Goal: Task Accomplishment & Management: Complete application form

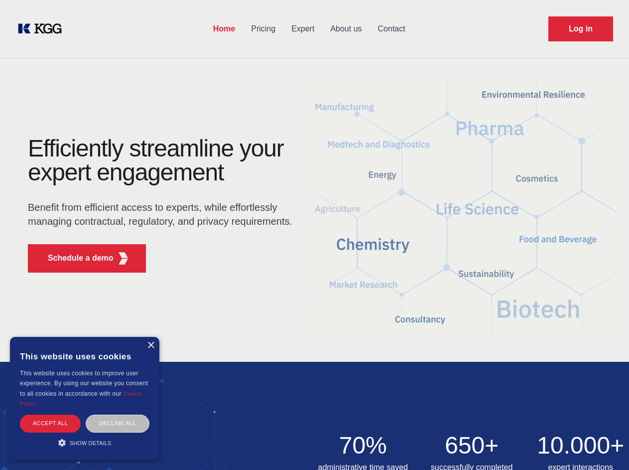
click at [314, 235] on div "Efficiently streamline your expert engagement Benefit from efficient access to …" at bounding box center [163, 208] width 303 height 144
click at [75, 258] on p "Schedule a demo" at bounding box center [81, 258] width 66 height 12
click at [150, 345] on div "× This website uses cookies This website uses cookies to improve user experienc…" at bounding box center [84, 398] width 149 height 123
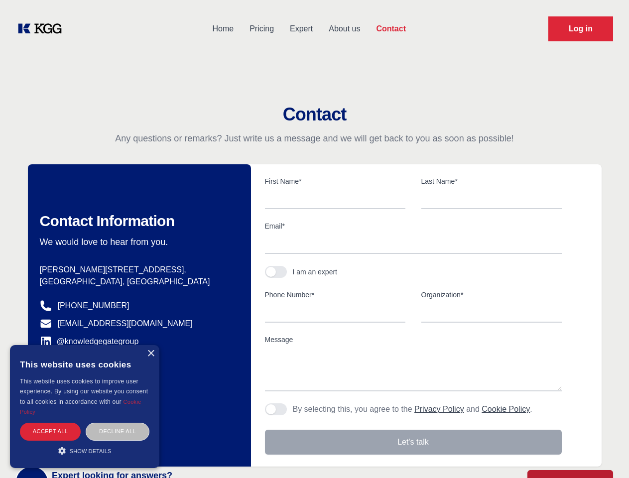
click at [50, 423] on div "Accept all" at bounding box center [50, 431] width 61 height 17
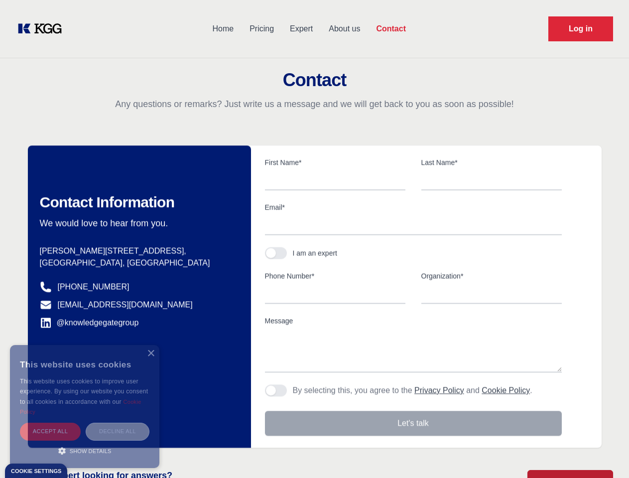
click at [118, 423] on div "Decline all" at bounding box center [118, 431] width 64 height 17
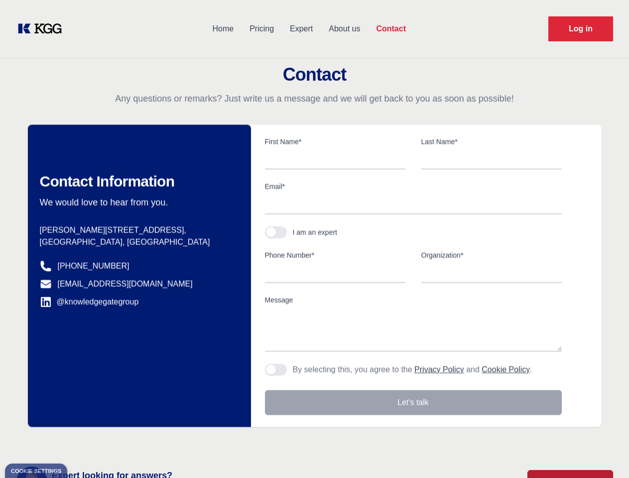
click at [85, 442] on main "Contact Any questions or remarks? Just write us a message and we will get back …" at bounding box center [314, 259] width 629 height 518
